Goal: Transaction & Acquisition: Purchase product/service

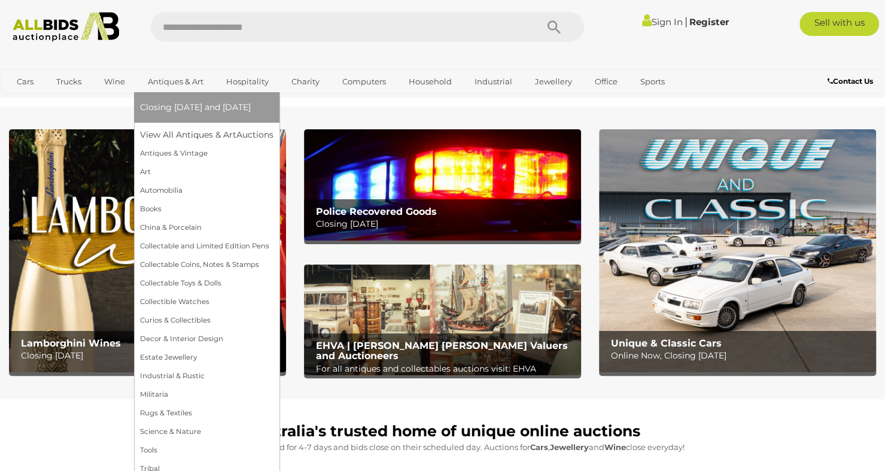
click at [163, 78] on link "Antiques & Art" at bounding box center [175, 82] width 71 height 20
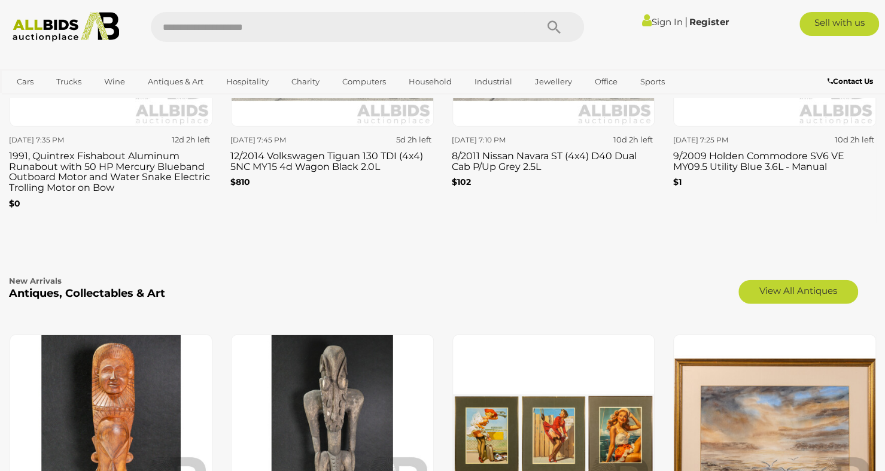
scroll to position [1739, 0]
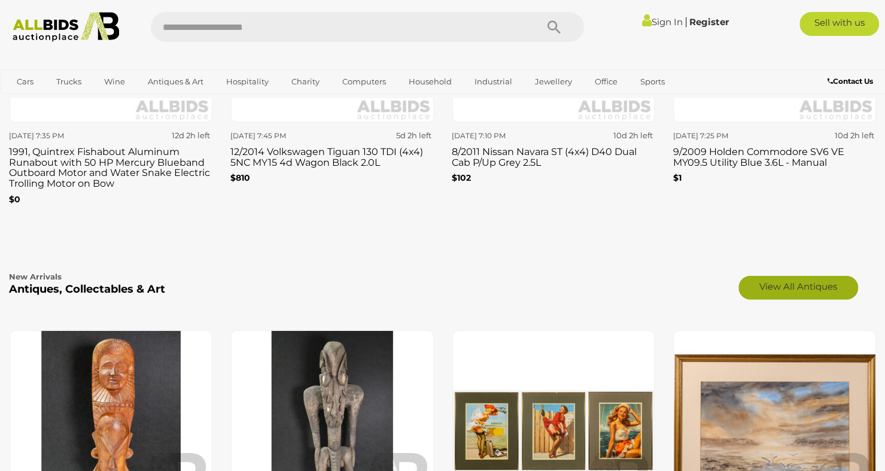
click at [798, 288] on link "View All Antiques" at bounding box center [799, 288] width 120 height 24
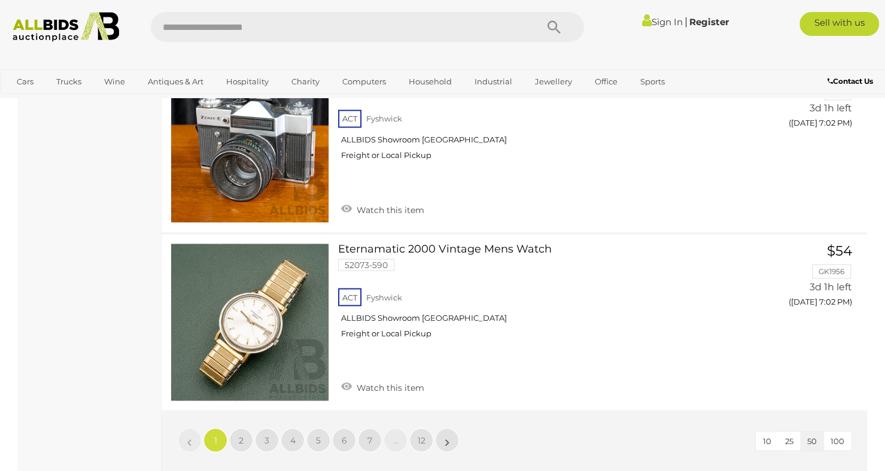
scroll to position [9159, 0]
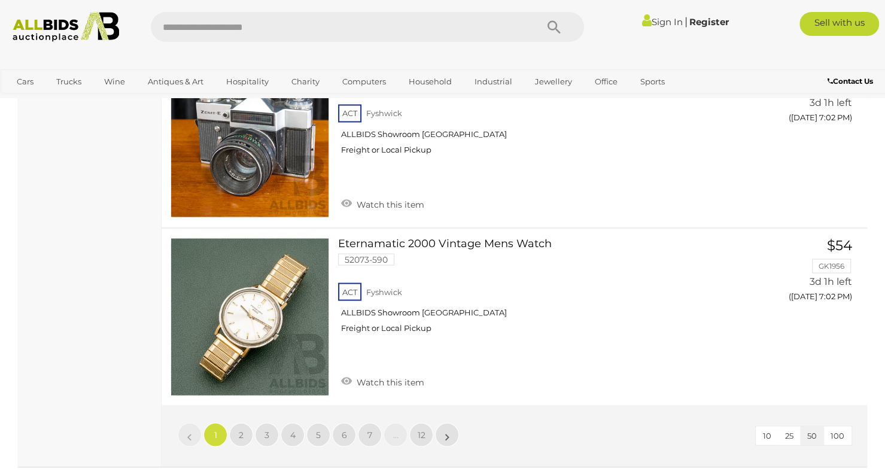
click at [449, 423] on li "»" at bounding box center [447, 435] width 23 height 24
click at [446, 423] on li "»" at bounding box center [447, 435] width 23 height 24
click at [243, 429] on span "2" at bounding box center [241, 434] width 5 height 11
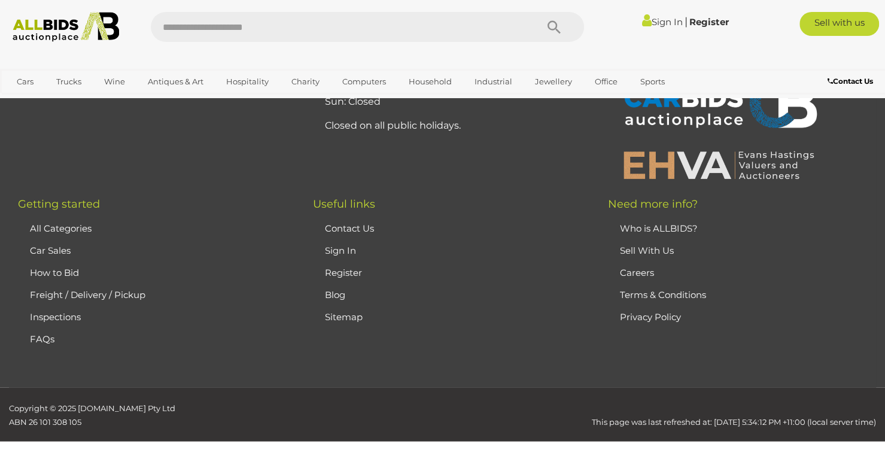
scroll to position [267, 0]
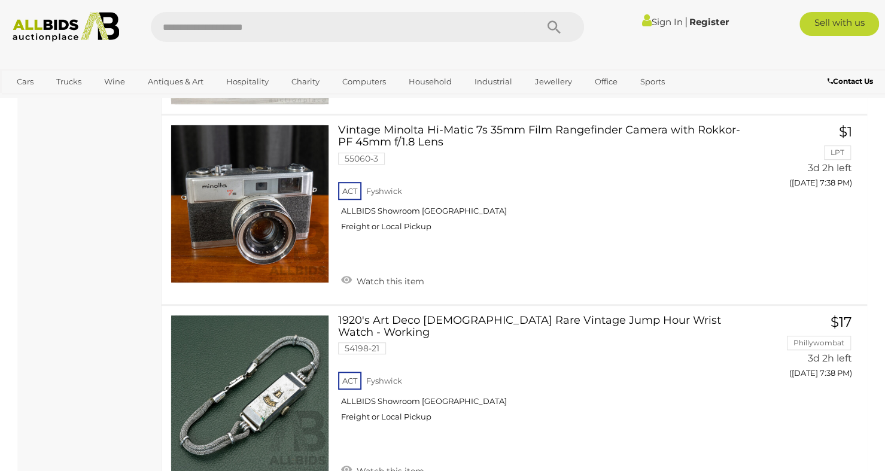
scroll to position [8322, 0]
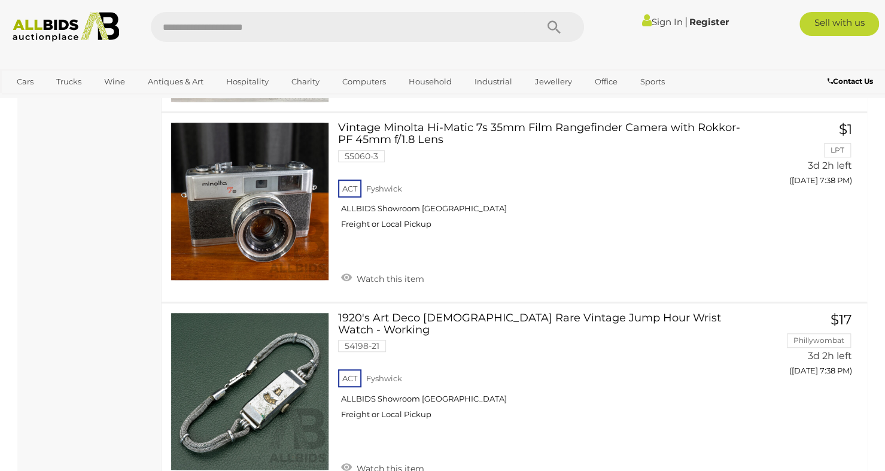
click at [228, 344] on link at bounding box center [250, 391] width 159 height 159
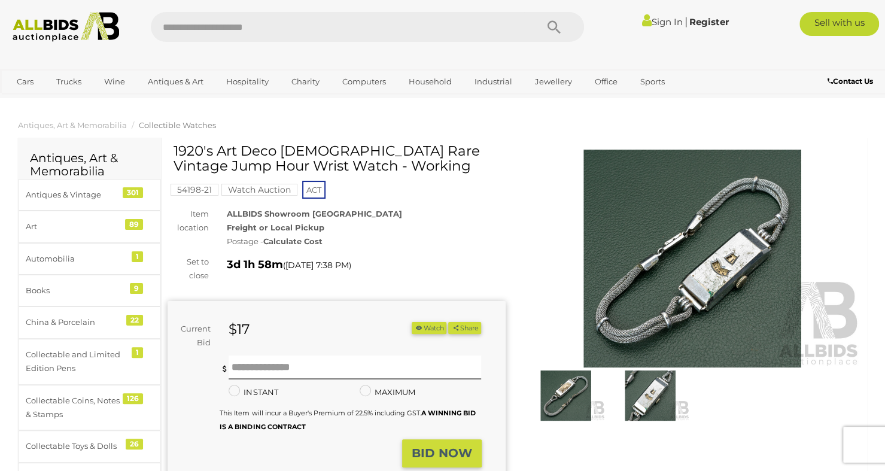
click at [558, 391] on img at bounding box center [566, 395] width 78 height 51
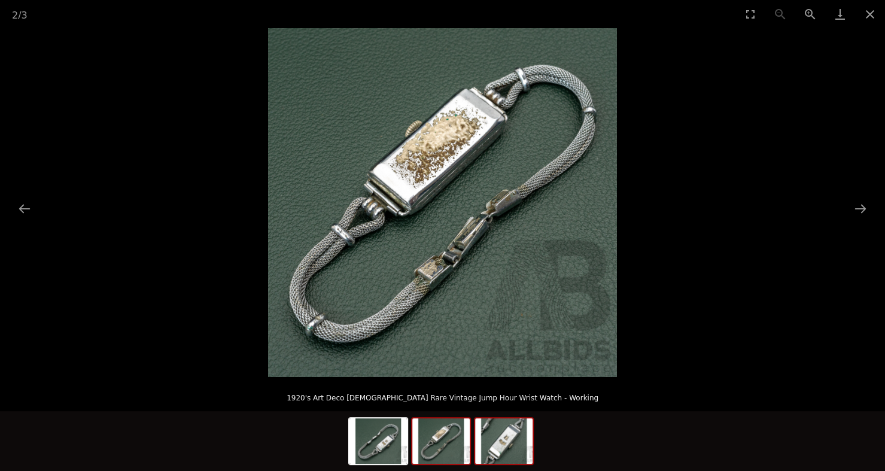
click at [499, 430] on img at bounding box center [503, 440] width 57 height 45
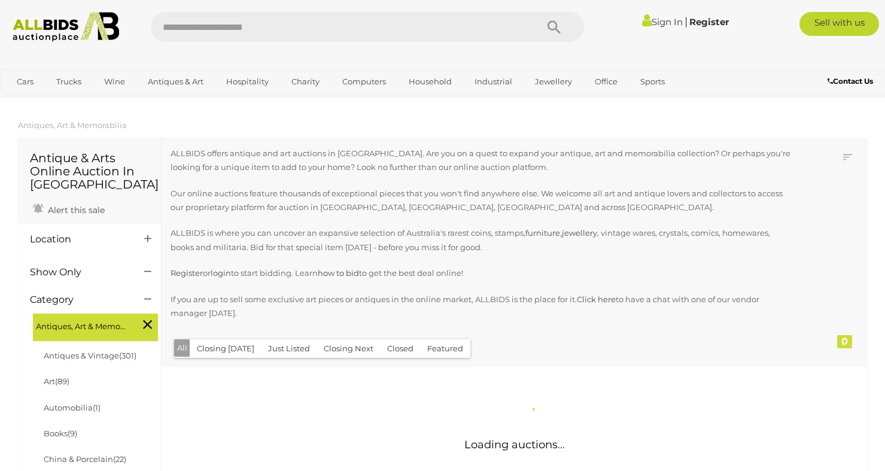
scroll to position [1315, 0]
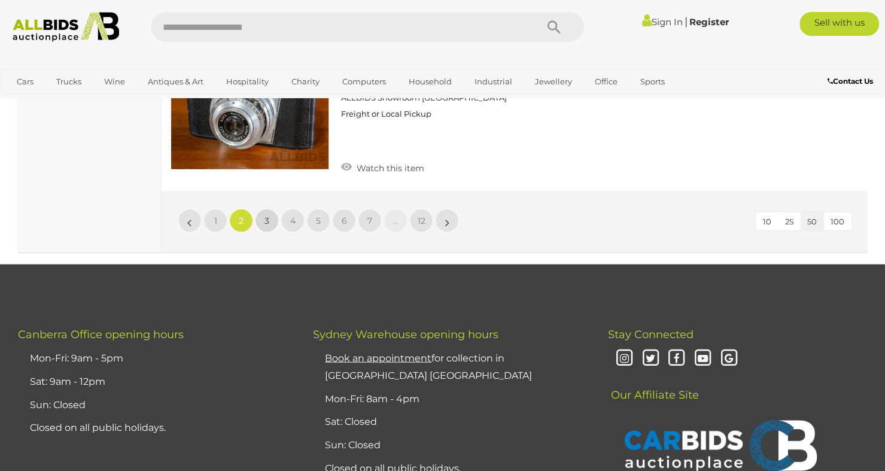
click at [269, 215] on span "3" at bounding box center [267, 220] width 5 height 11
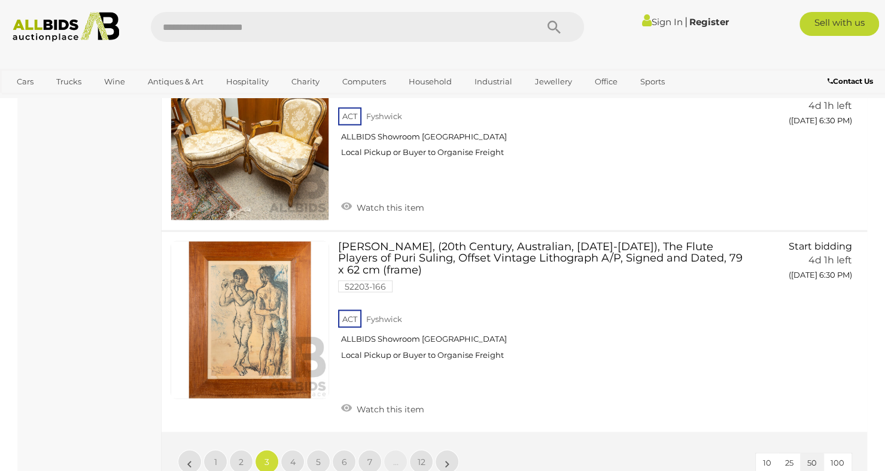
scroll to position [9126, 0]
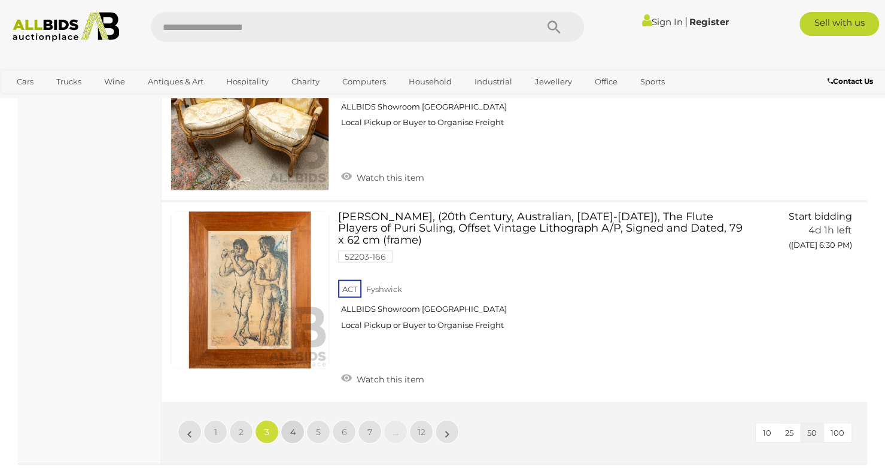
click at [292, 426] on span "4" at bounding box center [292, 431] width 5 height 11
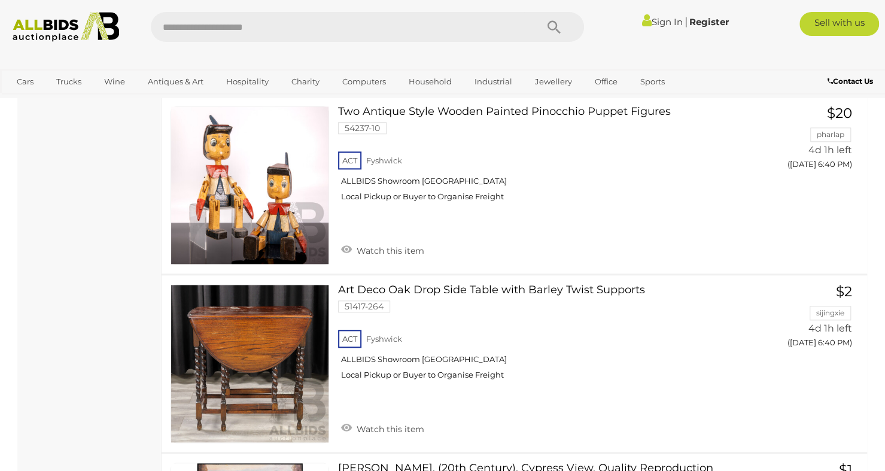
scroll to position [3277, 0]
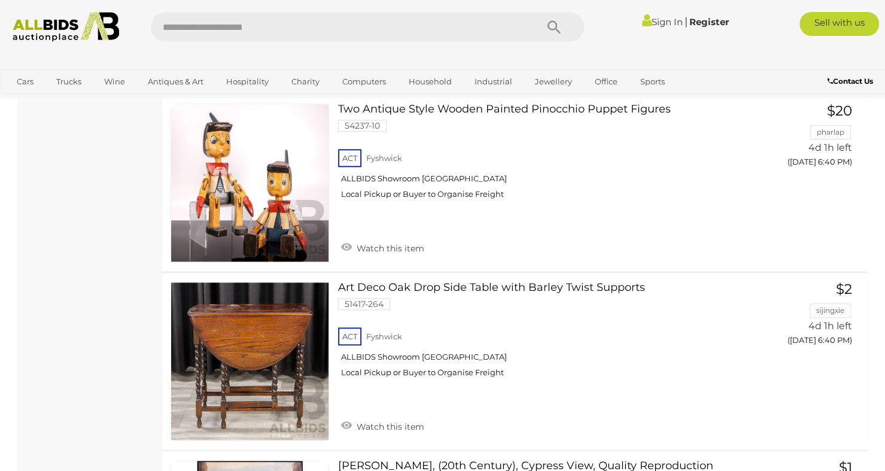
click at [242, 309] on link at bounding box center [250, 361] width 159 height 159
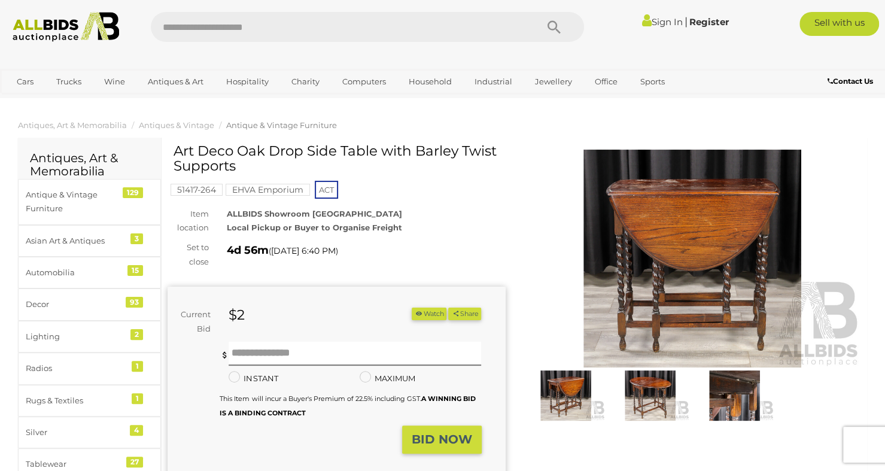
click at [566, 401] on img at bounding box center [566, 395] width 78 height 51
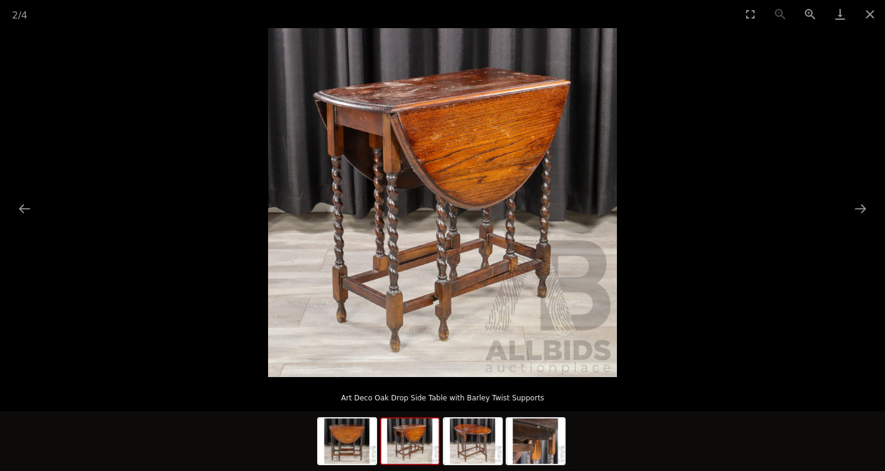
click at [0, 191] on picture at bounding box center [442, 202] width 885 height 349
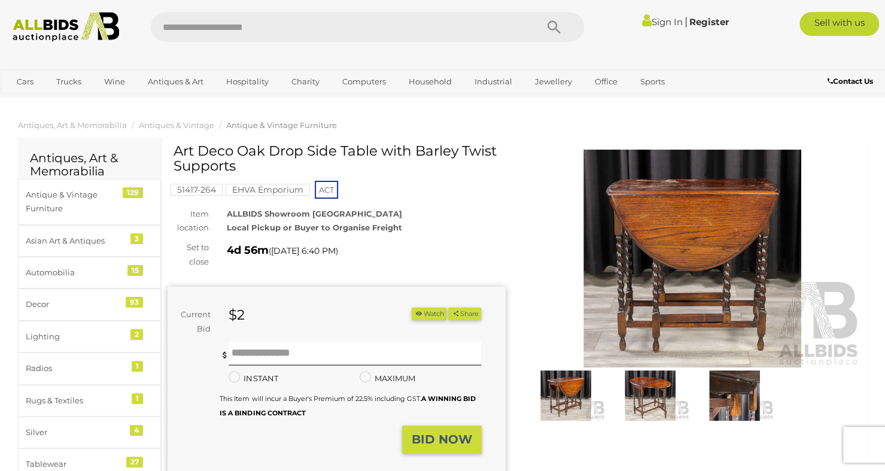
click at [649, 389] on img at bounding box center [650, 395] width 78 height 51
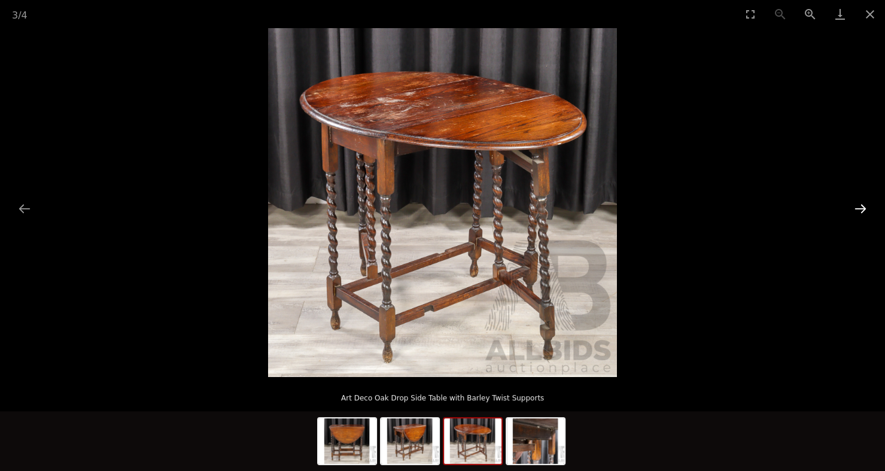
click at [866, 209] on button "Next slide" at bounding box center [860, 208] width 25 height 23
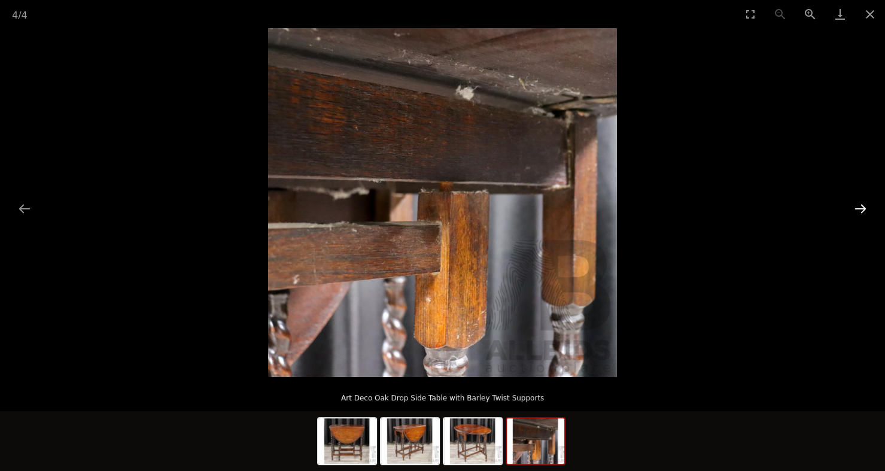
click at [863, 214] on button "Next slide" at bounding box center [860, 208] width 25 height 23
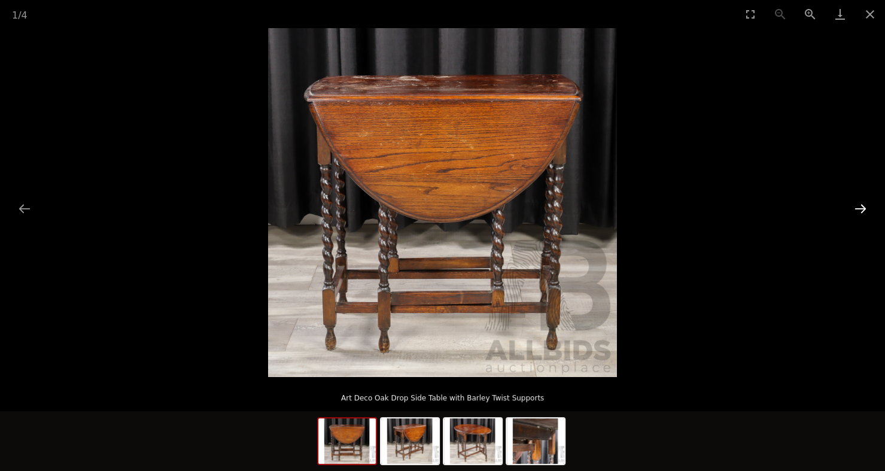
click at [861, 215] on button "Next slide" at bounding box center [860, 208] width 25 height 23
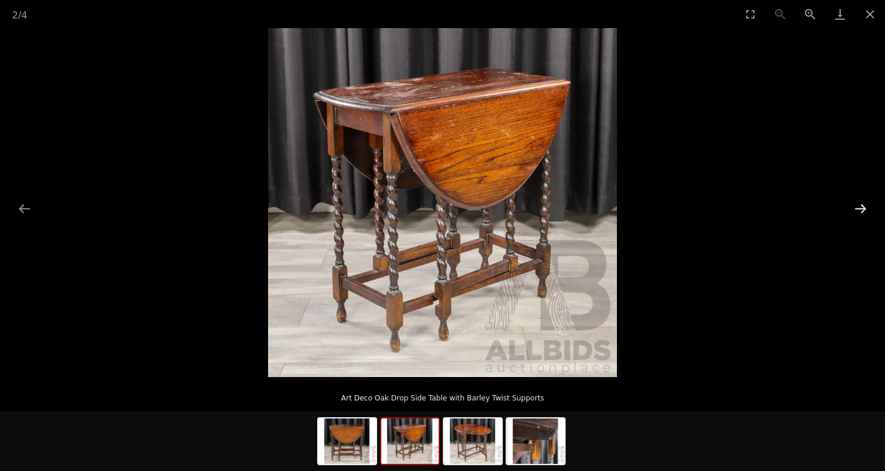
click at [861, 217] on button "Next slide" at bounding box center [860, 208] width 25 height 23
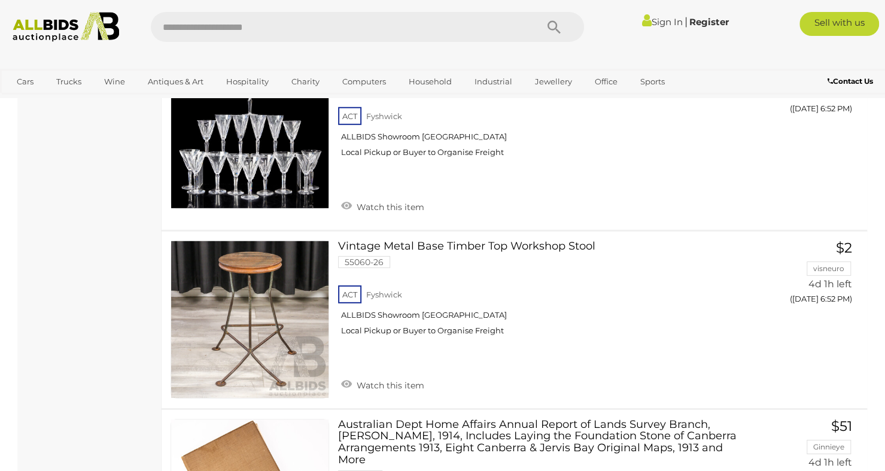
scroll to position [7288, 0]
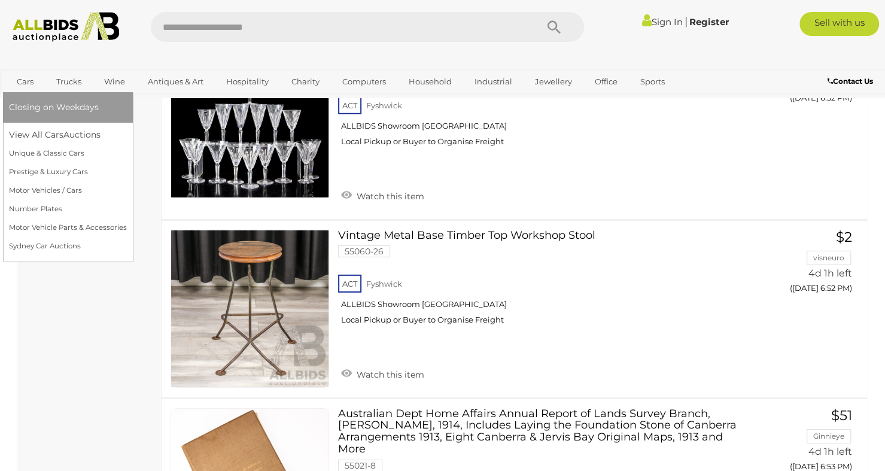
click at [29, 80] on link "Cars" at bounding box center [25, 82] width 32 height 20
click at [35, 85] on link "Cars" at bounding box center [25, 82] width 32 height 20
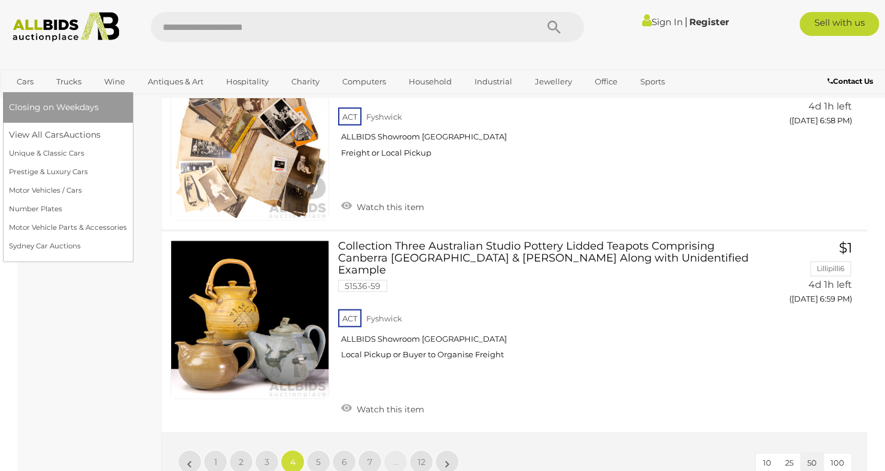
scroll to position [9358, 0]
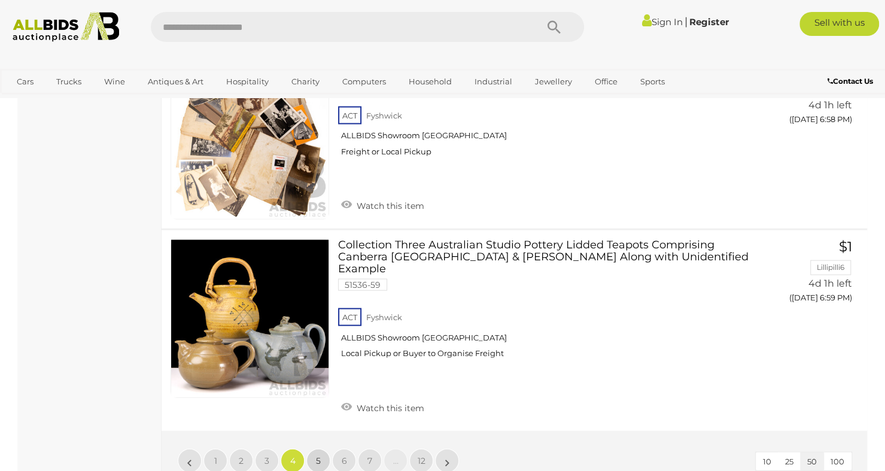
click at [317, 455] on span "5" at bounding box center [318, 460] width 5 height 11
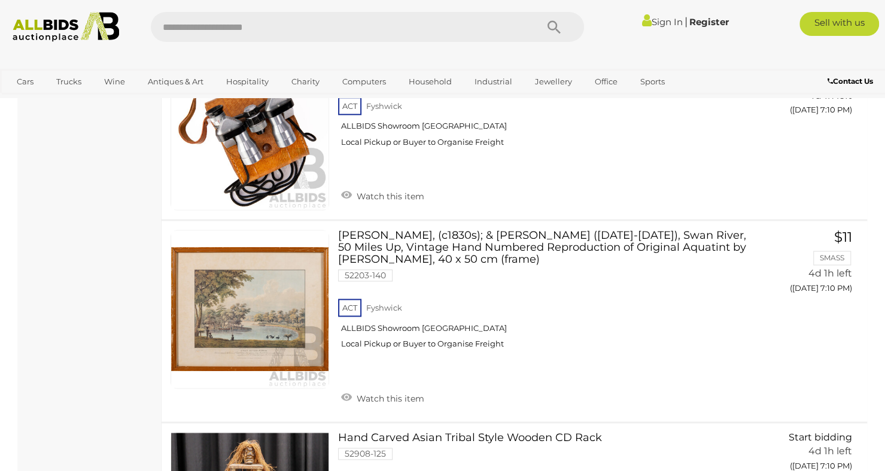
scroll to position [3462, 0]
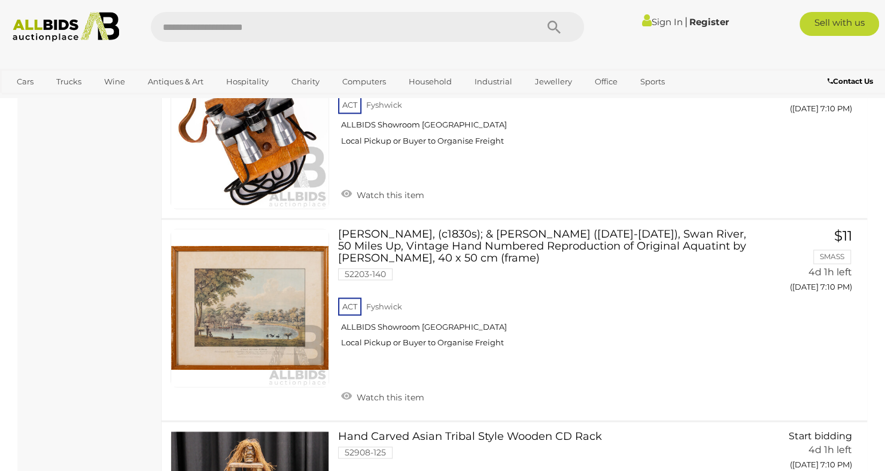
click at [229, 310] on img at bounding box center [249, 307] width 157 height 157
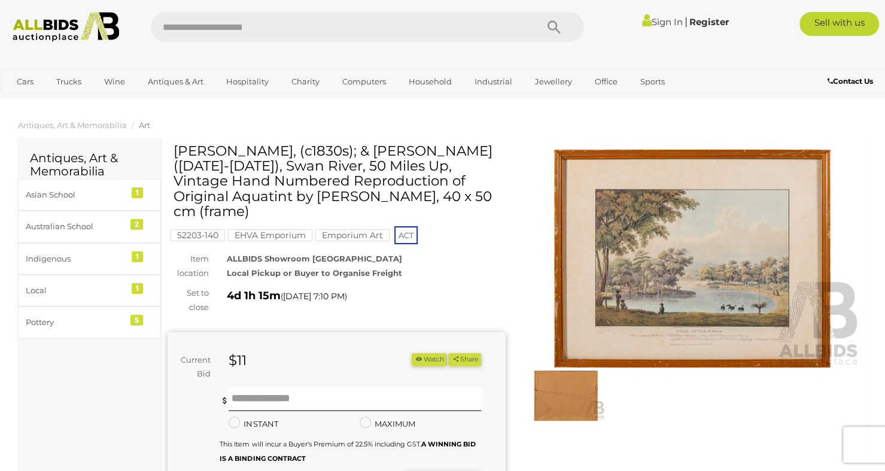
click at [614, 305] on img at bounding box center [693, 259] width 338 height 218
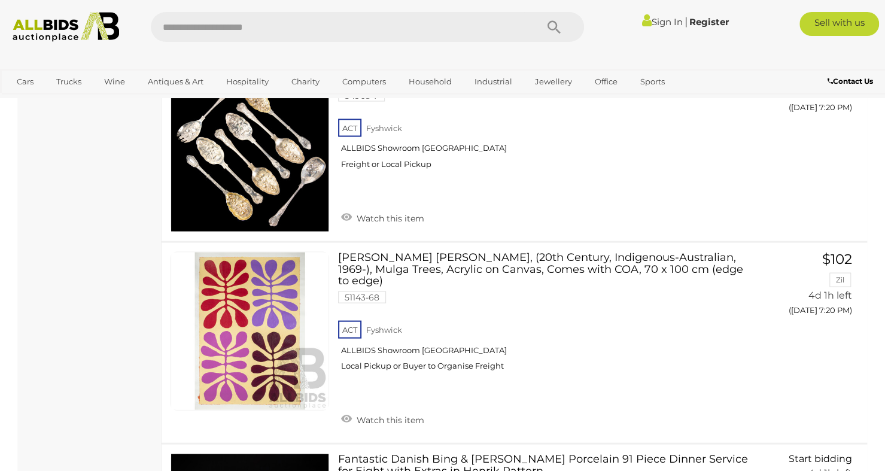
scroll to position [6613, 0]
click at [233, 259] on link at bounding box center [250, 330] width 159 height 159
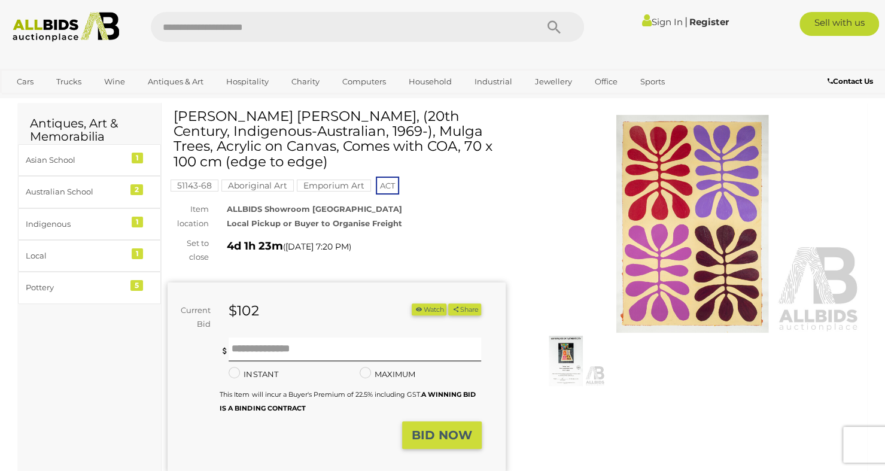
scroll to position [34, 0]
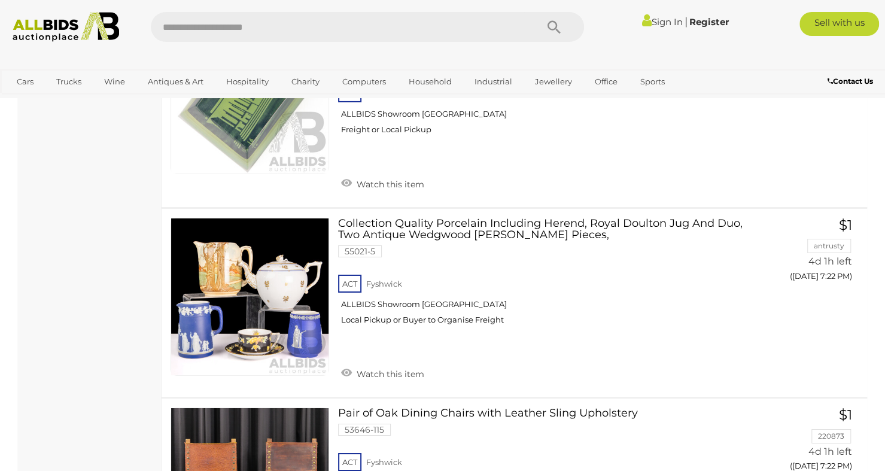
scroll to position [7599, 0]
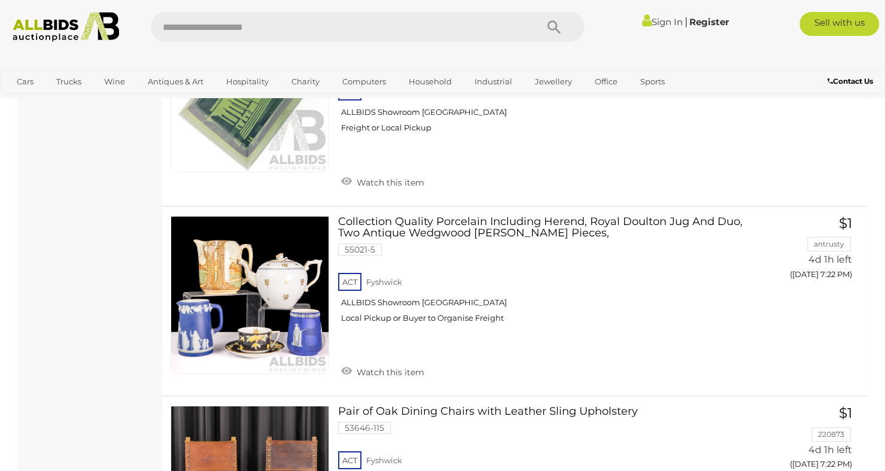
click at [219, 216] on link at bounding box center [250, 295] width 159 height 159
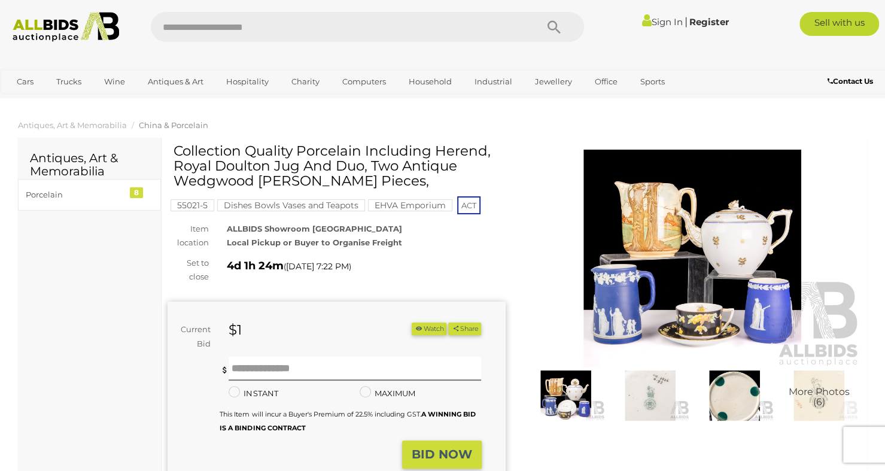
click at [655, 233] on img at bounding box center [693, 259] width 338 height 218
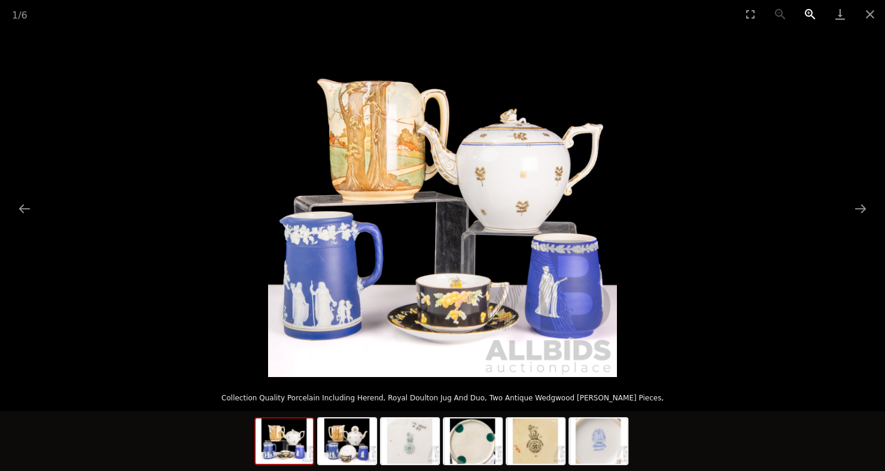
click at [808, 14] on button "Zoom in" at bounding box center [810, 14] width 30 height 28
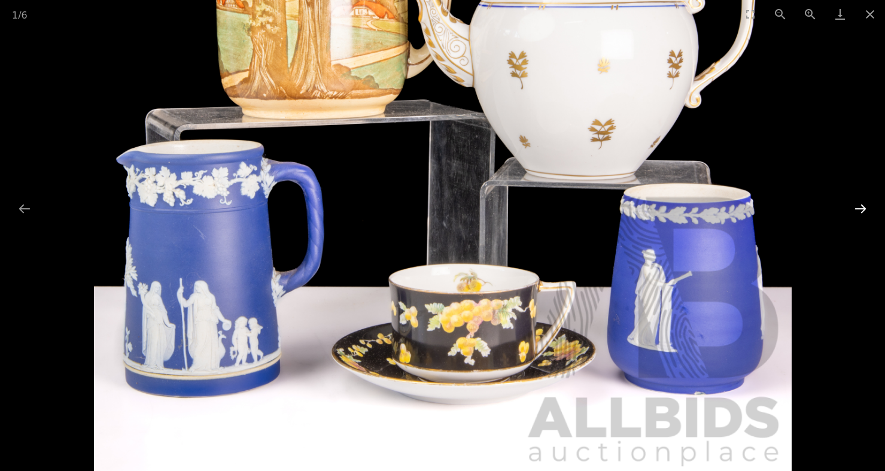
click at [856, 203] on button "Next slide" at bounding box center [860, 208] width 25 height 23
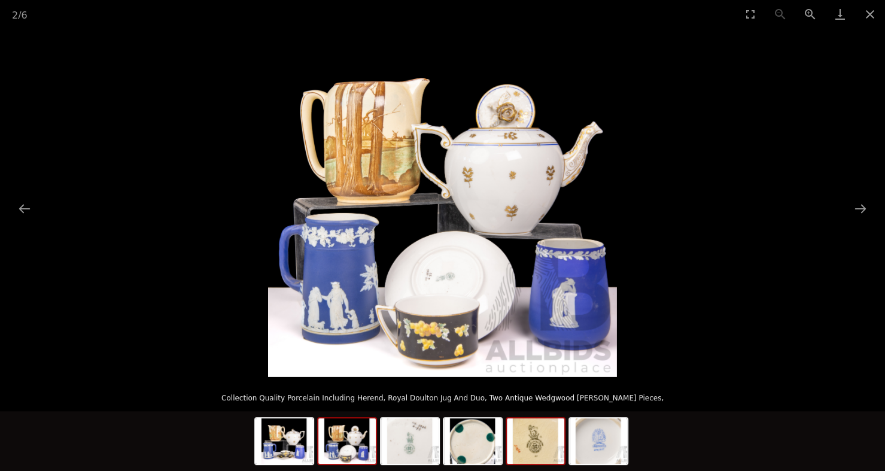
click at [536, 445] on img at bounding box center [535, 440] width 57 height 45
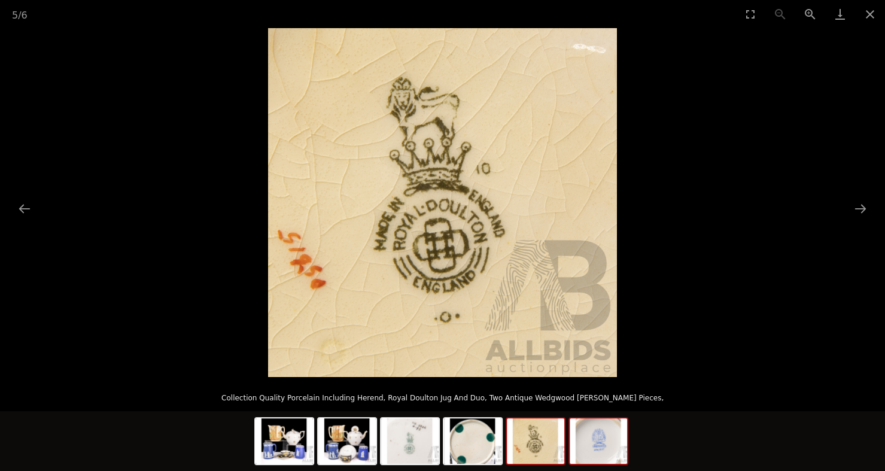
click at [596, 455] on img at bounding box center [598, 440] width 57 height 45
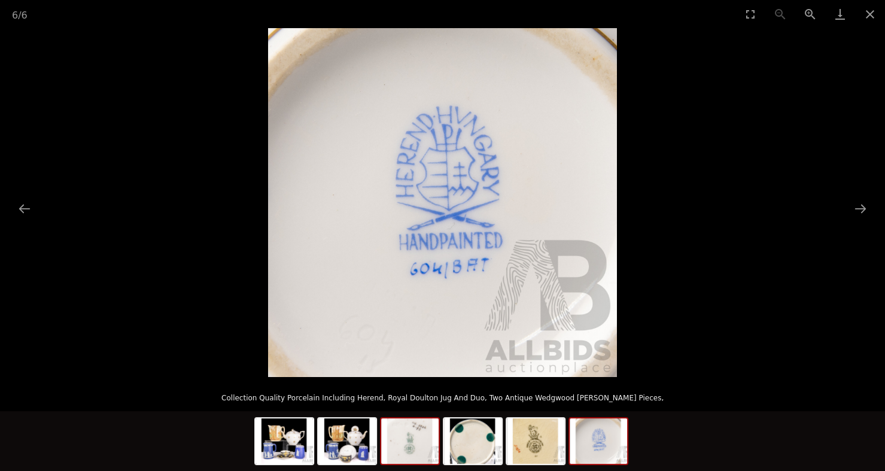
click at [409, 455] on img at bounding box center [409, 440] width 57 height 45
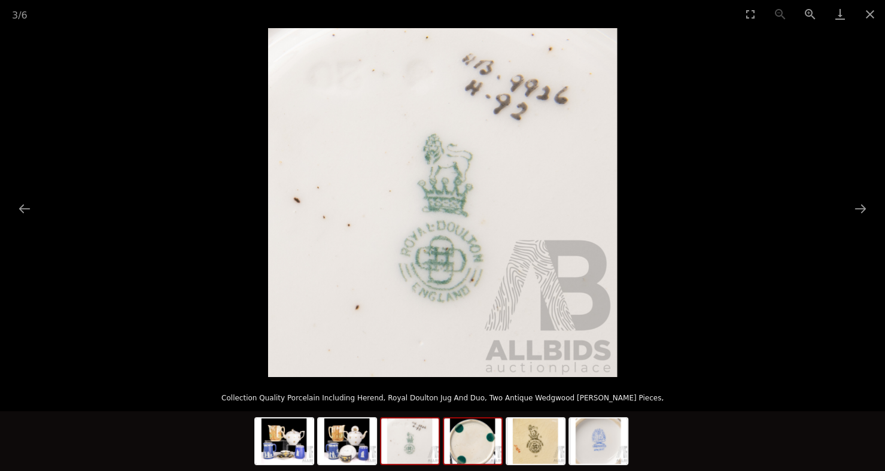
click at [486, 463] on img at bounding box center [472, 440] width 57 height 45
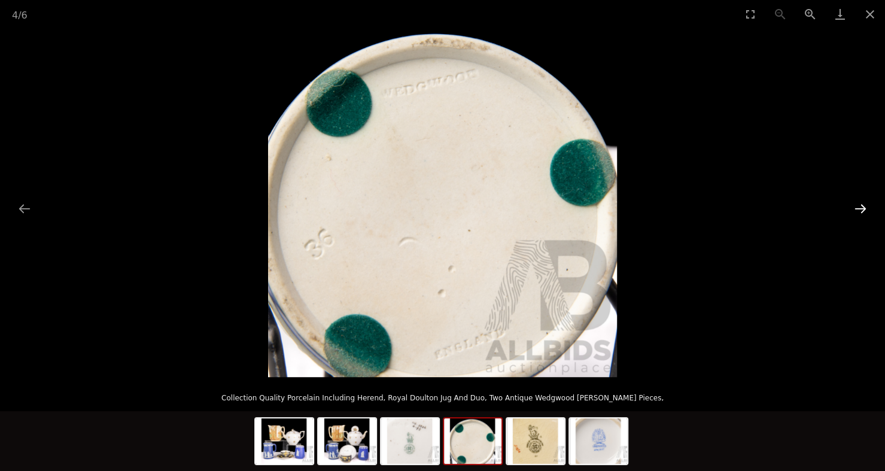
click at [865, 205] on button "Next slide" at bounding box center [860, 208] width 25 height 23
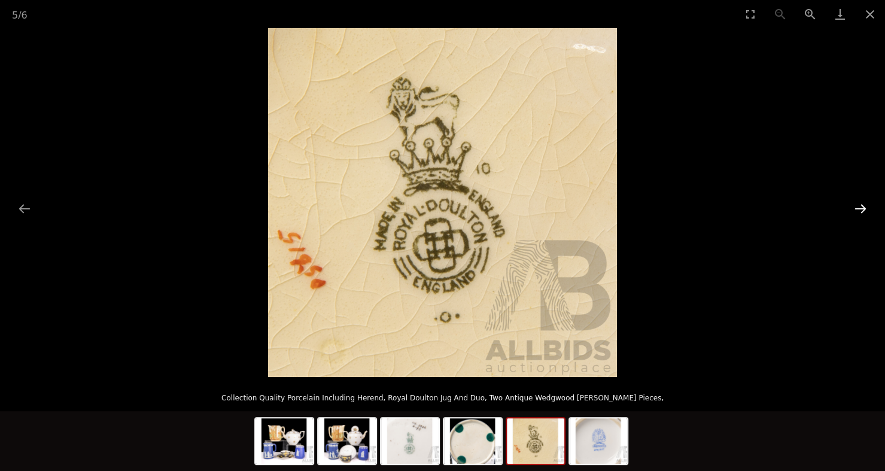
click at [865, 205] on button "Next slide" at bounding box center [860, 208] width 25 height 23
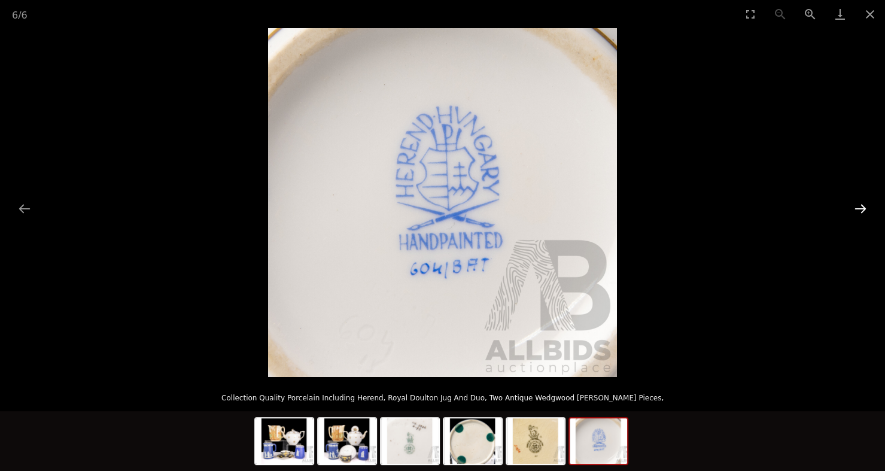
click at [865, 205] on button "Next slide" at bounding box center [860, 208] width 25 height 23
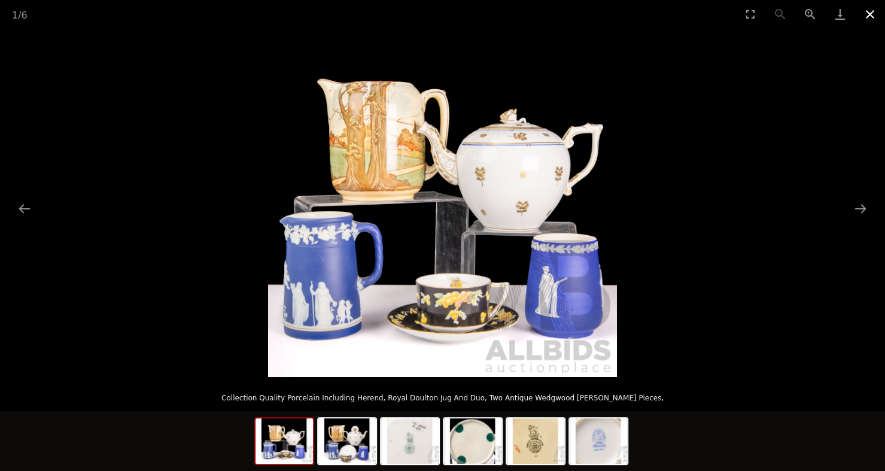
click at [867, 19] on button "Close gallery" at bounding box center [870, 14] width 30 height 28
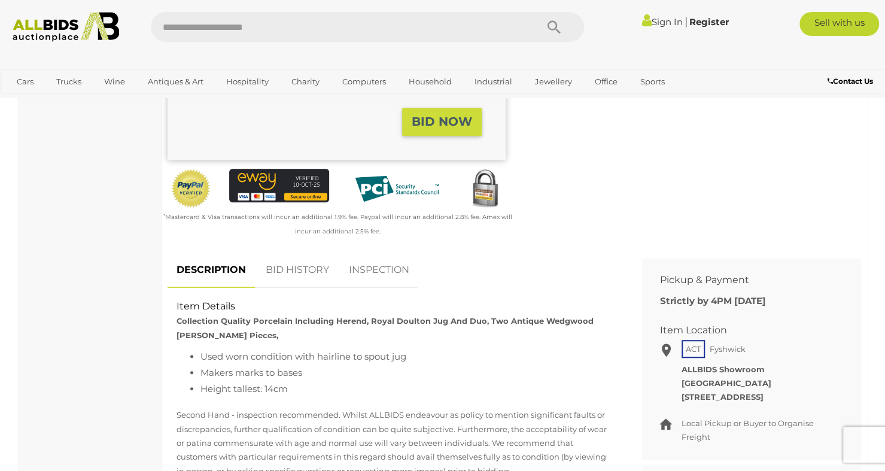
scroll to position [334, 0]
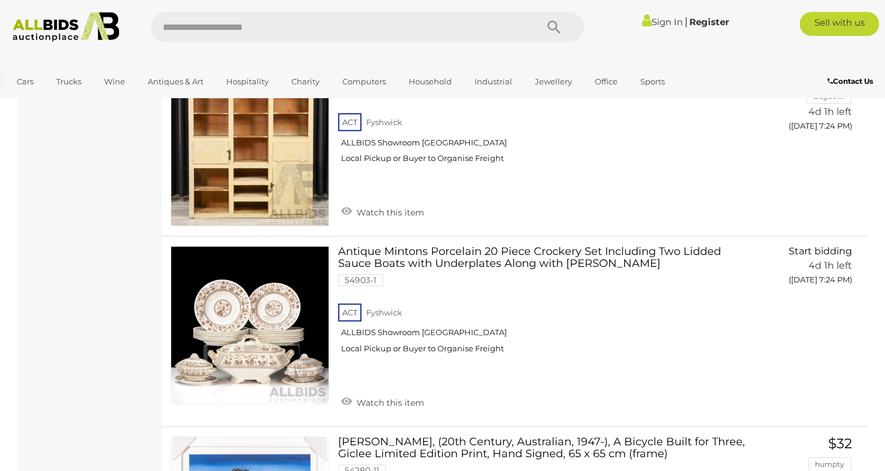
scroll to position [8296, 0]
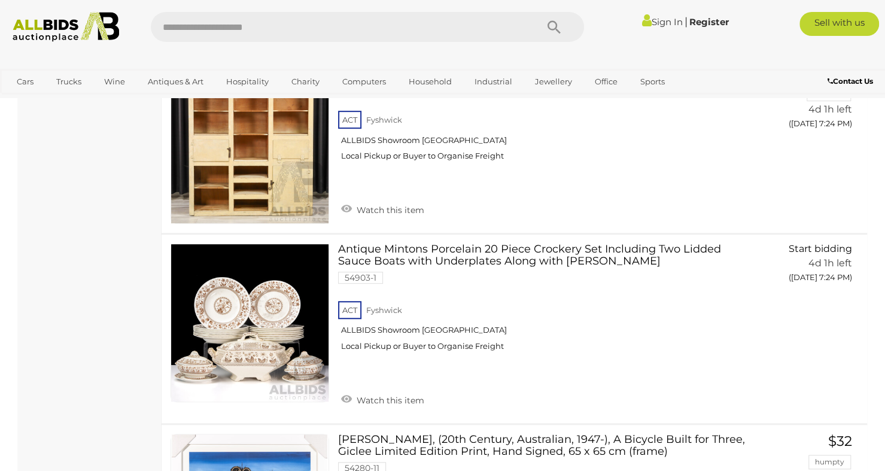
click at [225, 256] on link at bounding box center [250, 323] width 159 height 159
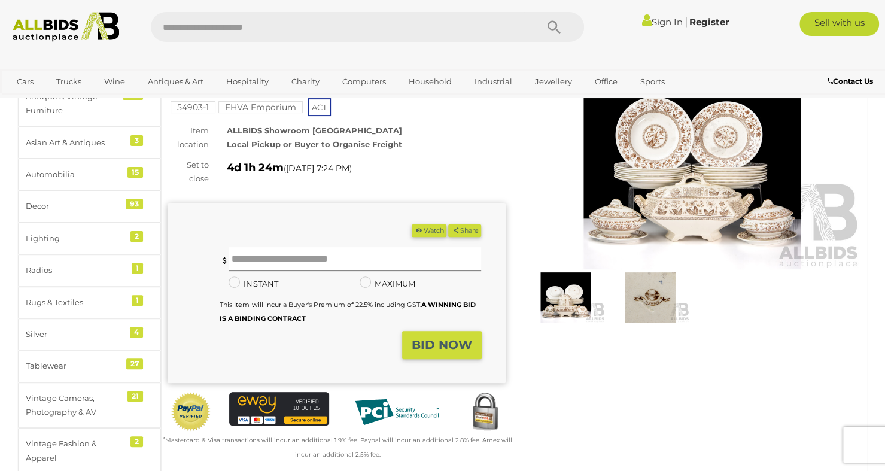
scroll to position [93, 0]
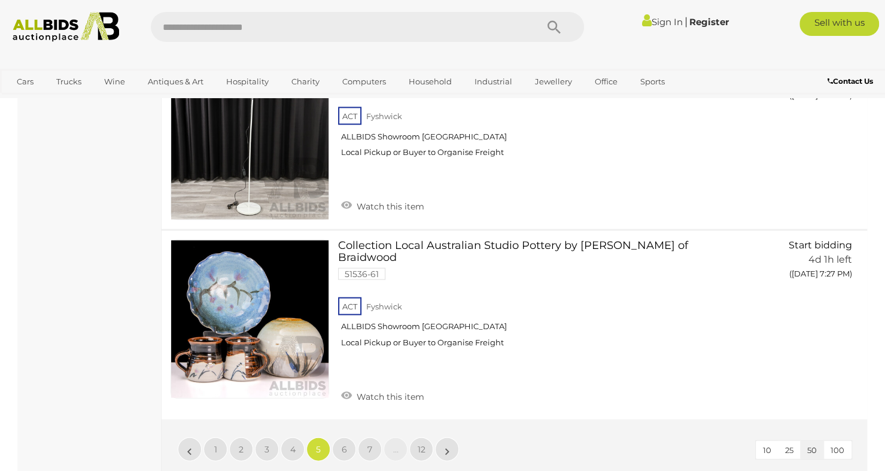
scroll to position [9247, 0]
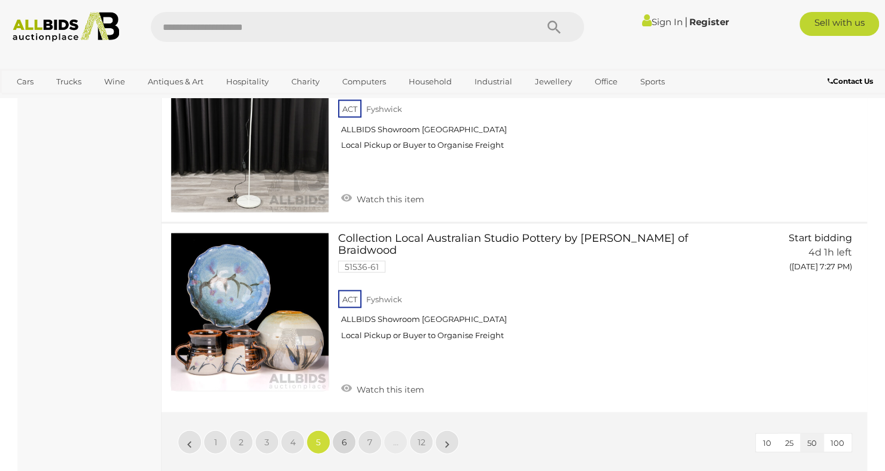
click at [341, 430] on link "6" at bounding box center [344, 442] width 24 height 24
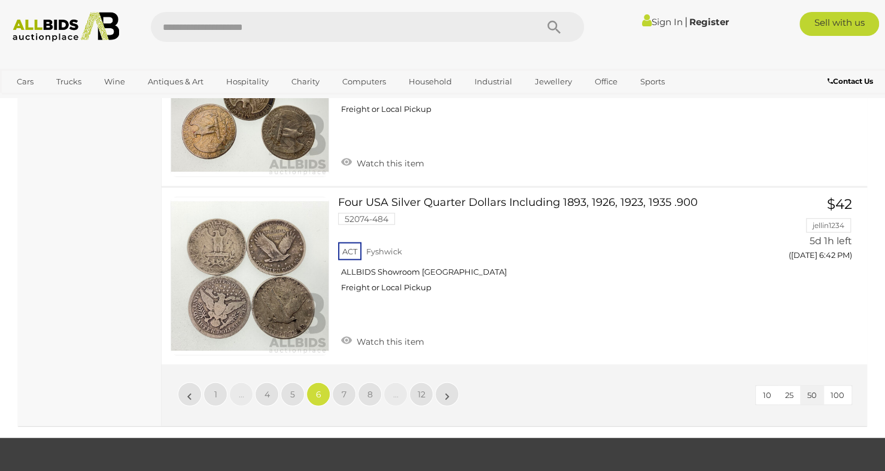
scroll to position [9509, 0]
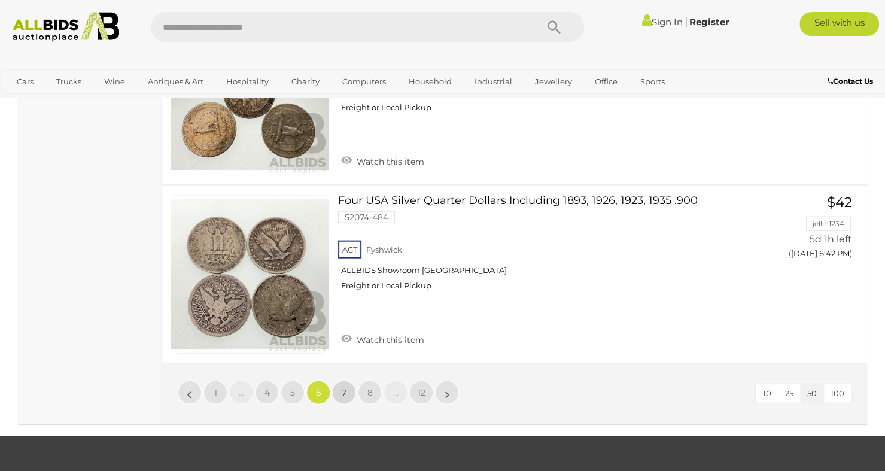
click at [347, 381] on link "7" at bounding box center [344, 393] width 24 height 24
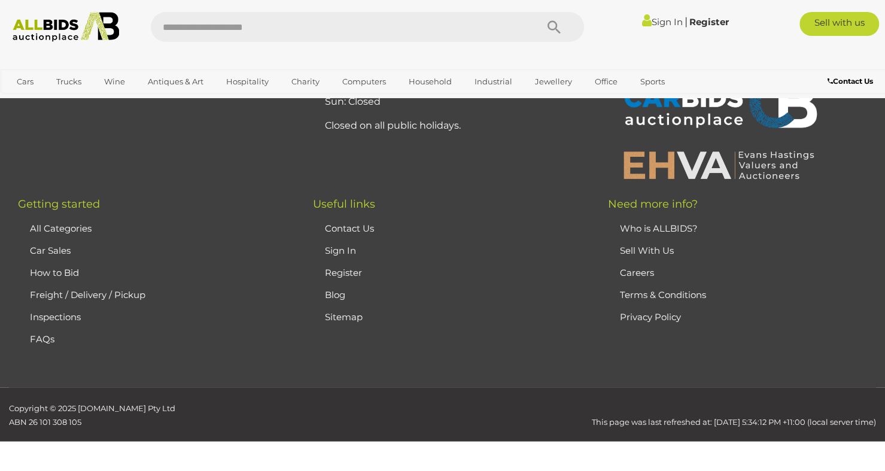
scroll to position [267, 0]
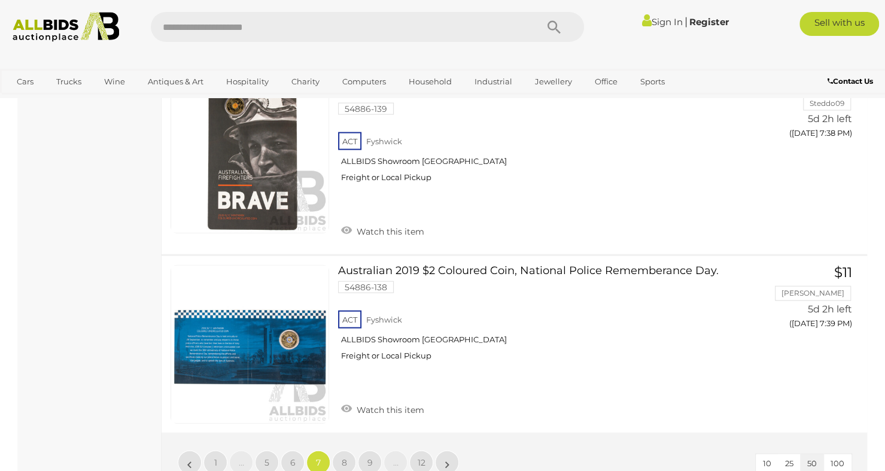
scroll to position [9391, 0]
click at [345, 457] on span "8" at bounding box center [344, 462] width 5 height 11
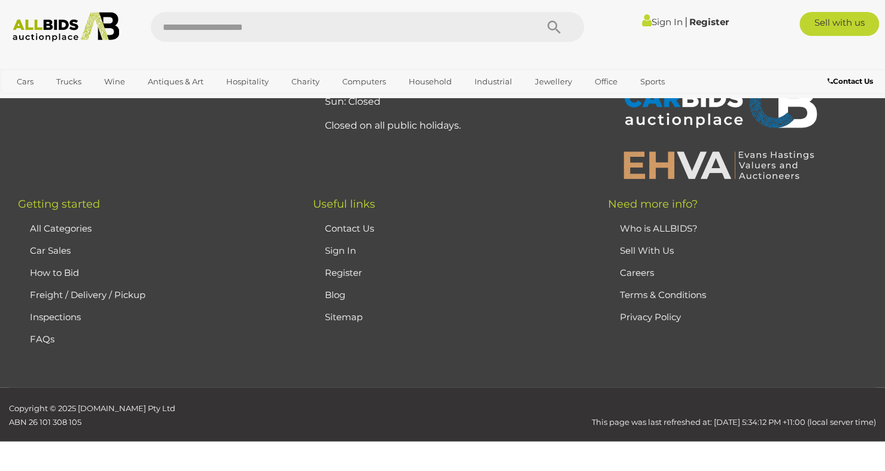
scroll to position [267, 0]
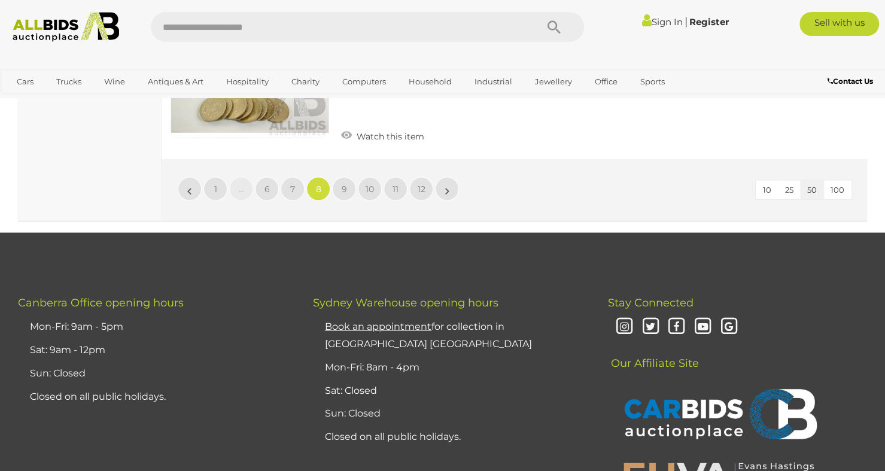
scroll to position [9369, 0]
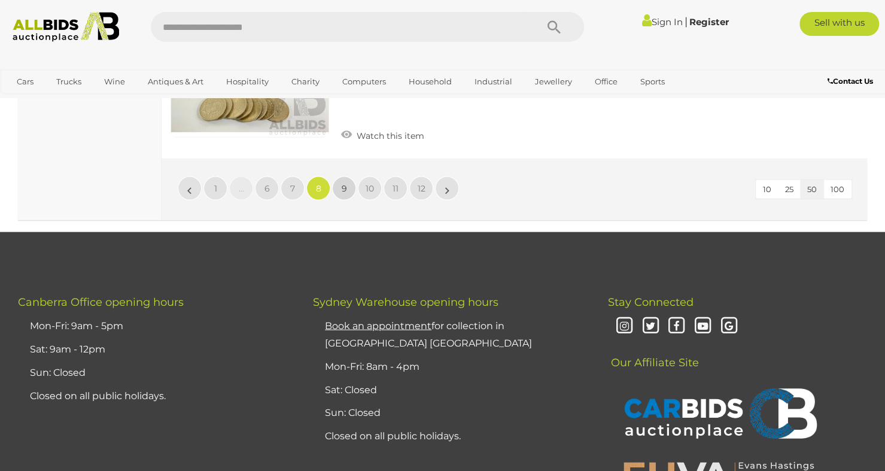
click at [346, 183] on span "9" at bounding box center [344, 188] width 5 height 11
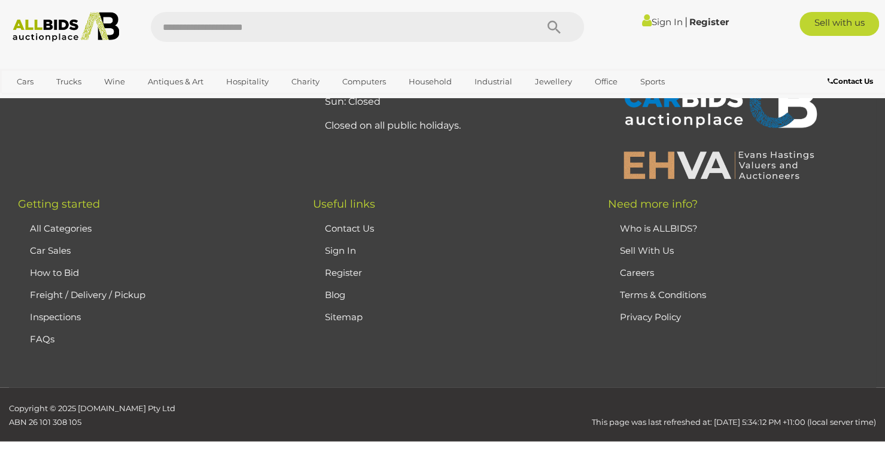
scroll to position [267, 0]
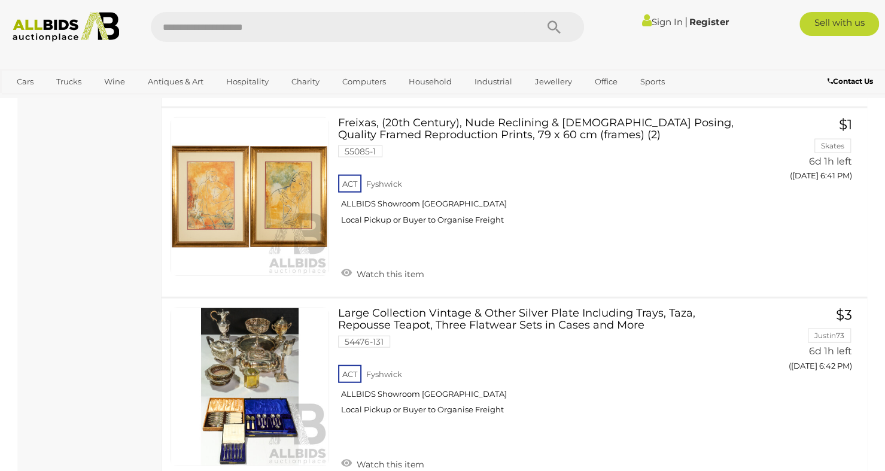
click at [202, 322] on link at bounding box center [250, 387] width 159 height 159
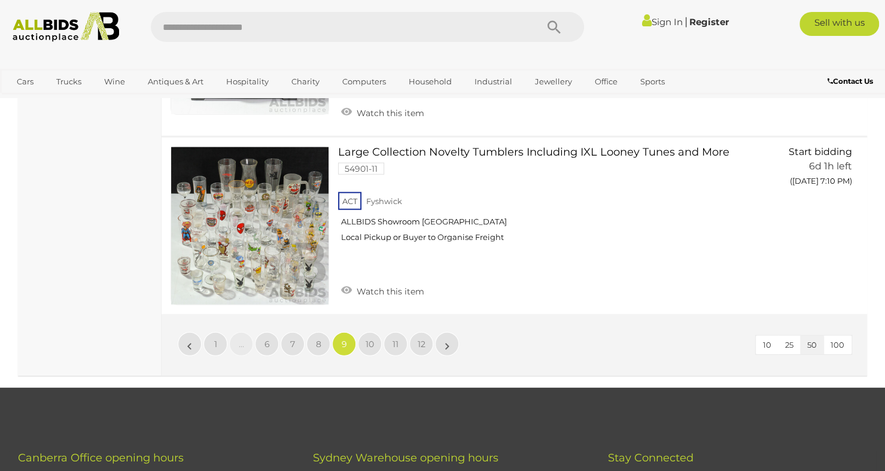
scroll to position [9607, 0]
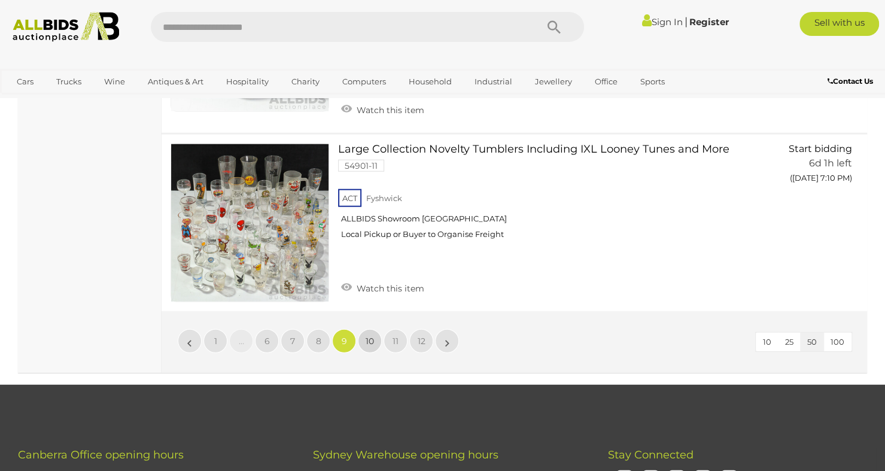
click at [367, 336] on span "10" at bounding box center [370, 341] width 8 height 11
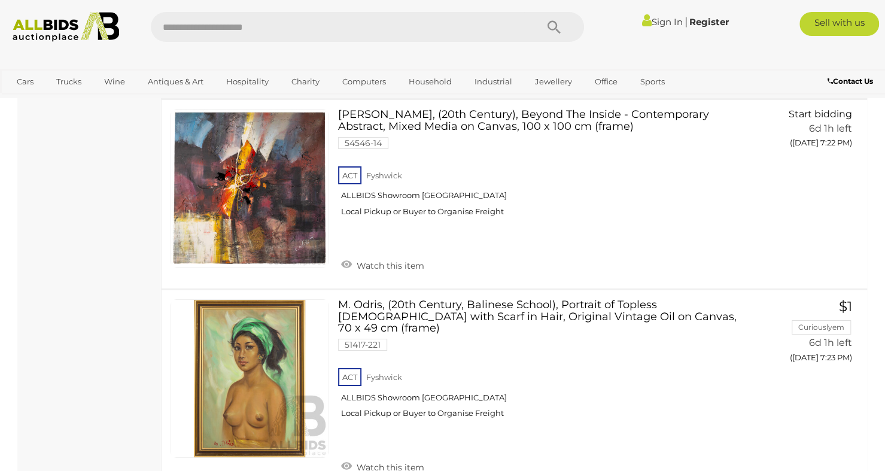
scroll to position [2405, 0]
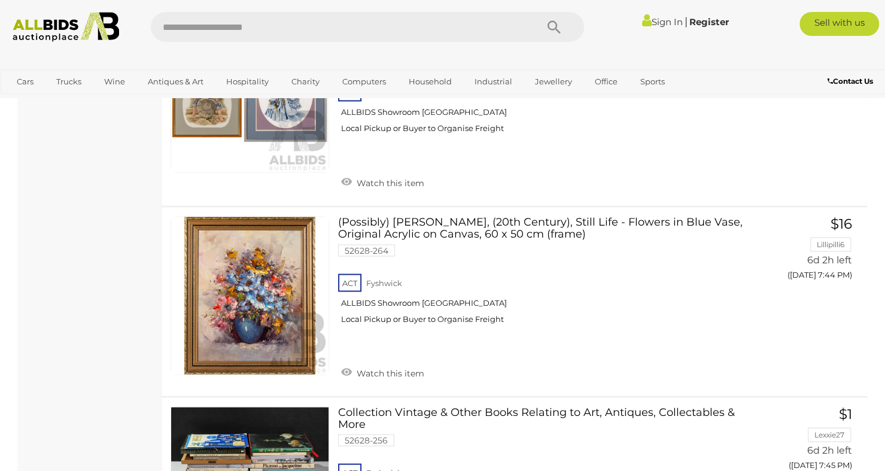
scroll to position [6465, 0]
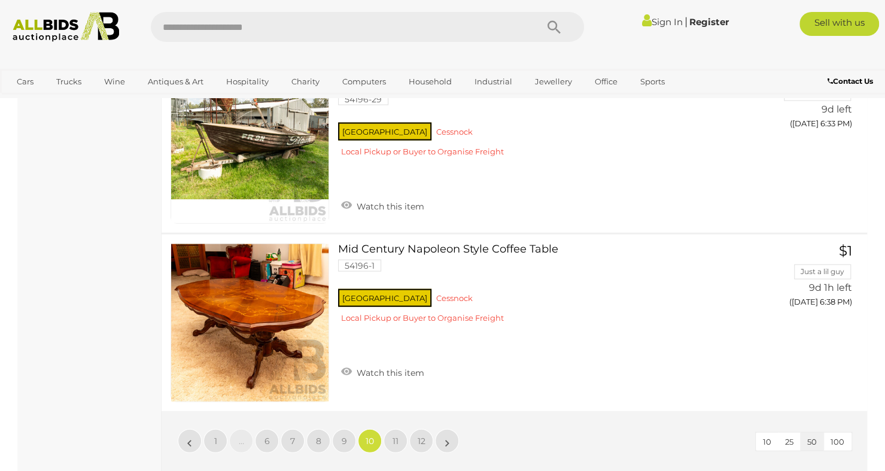
scroll to position [9401, 0]
click at [391, 429] on link "11" at bounding box center [396, 441] width 24 height 24
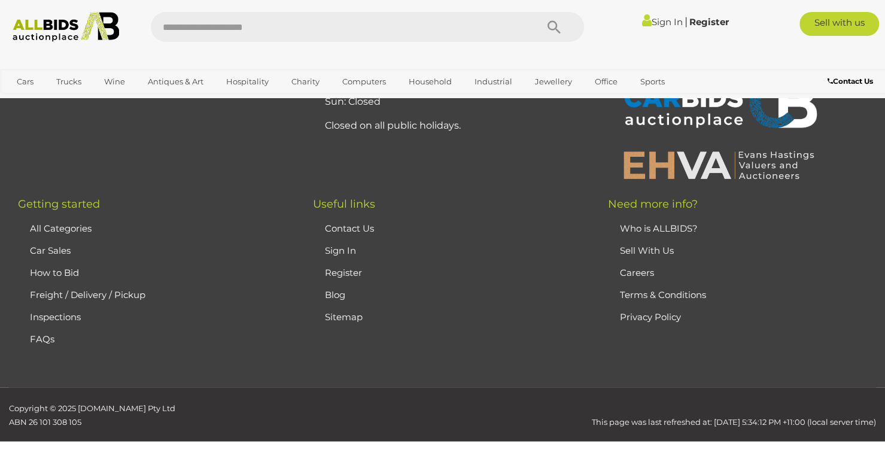
scroll to position [267, 0]
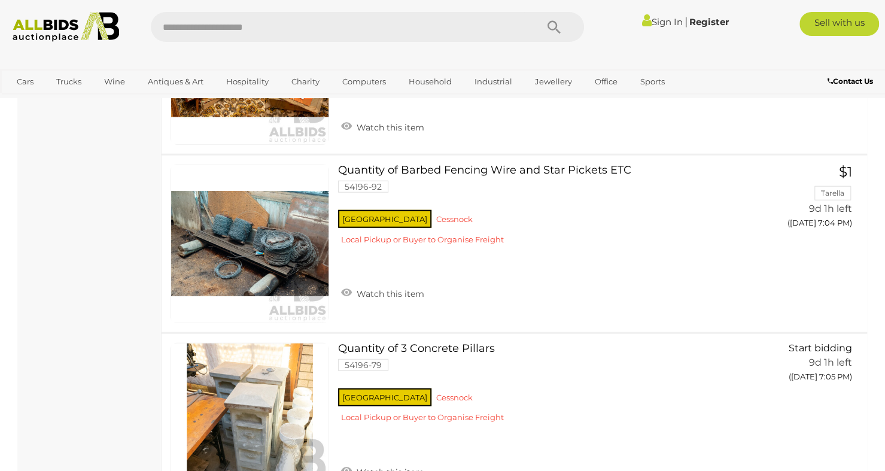
scroll to position [1659, 0]
